Goal: Transaction & Acquisition: Purchase product/service

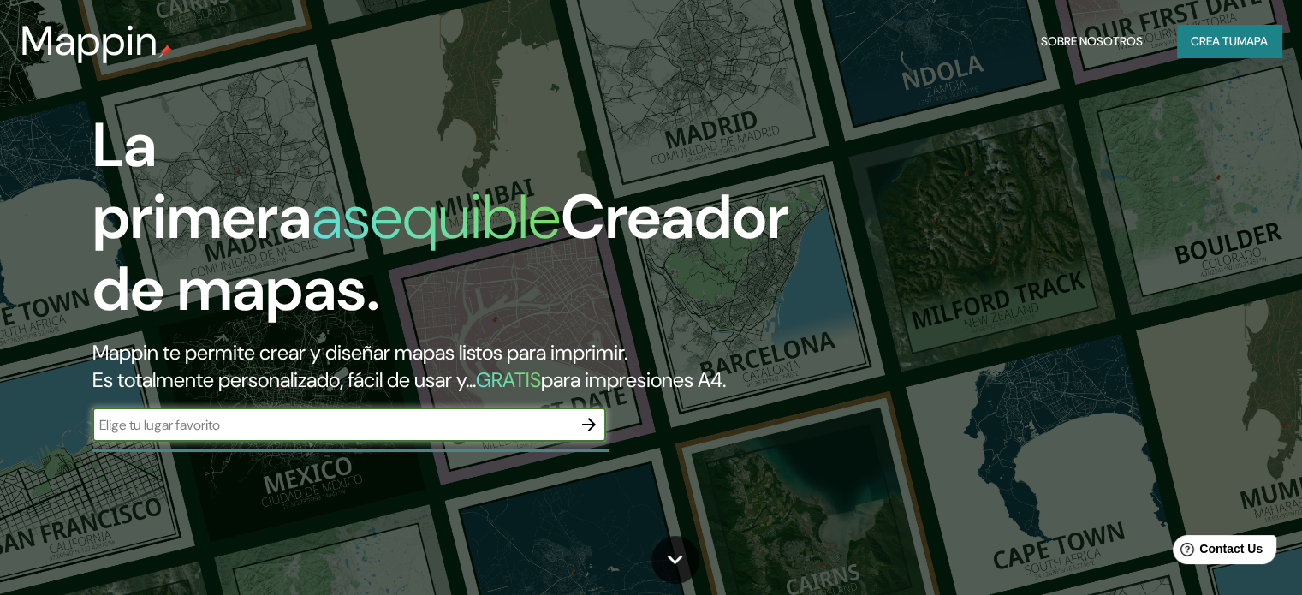
click at [406, 435] on input "text" at bounding box center [332, 425] width 480 height 20
type input "granada nicaragua"
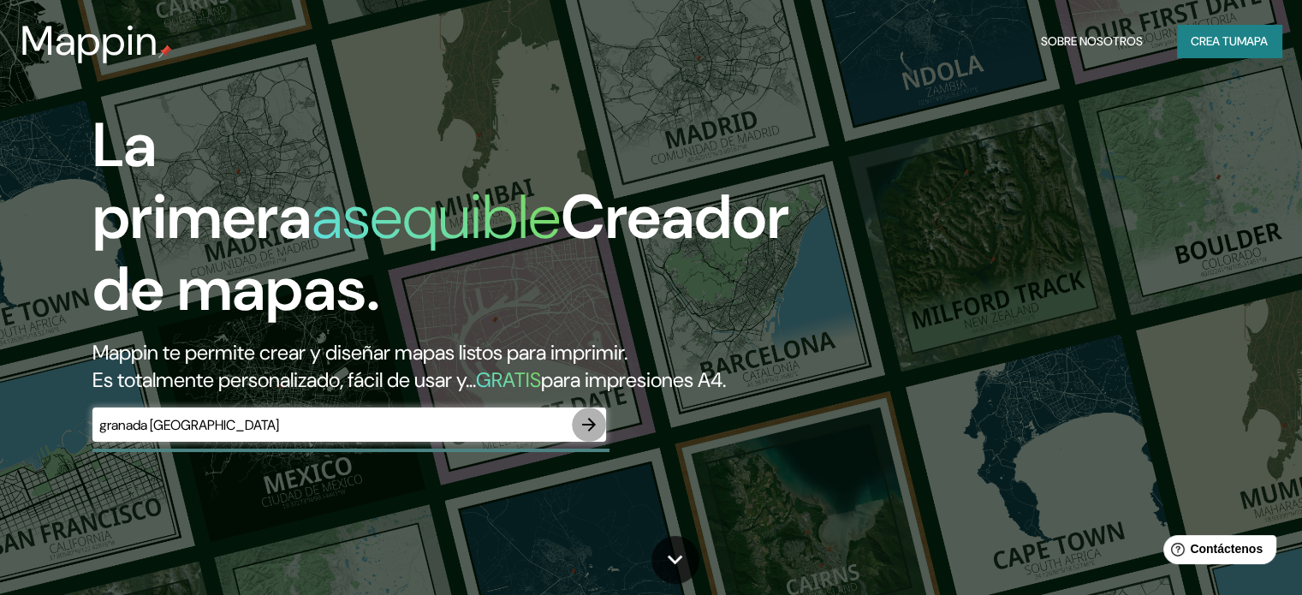
click at [592, 435] on icon "button" at bounding box center [589, 424] width 21 height 21
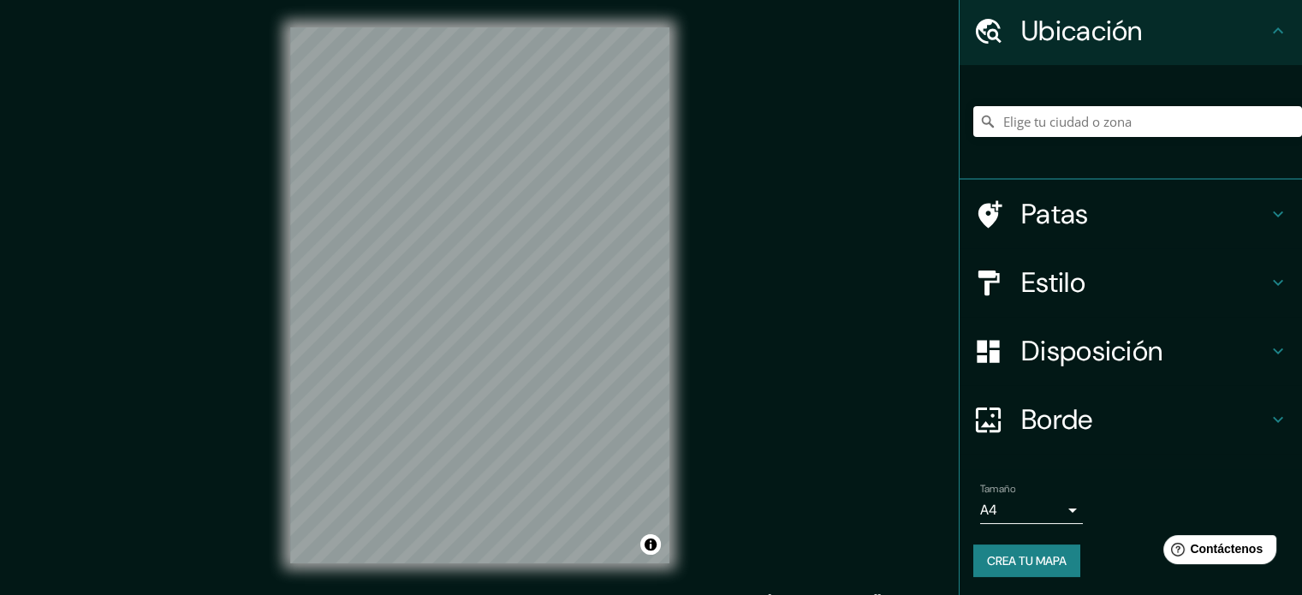
scroll to position [59, 0]
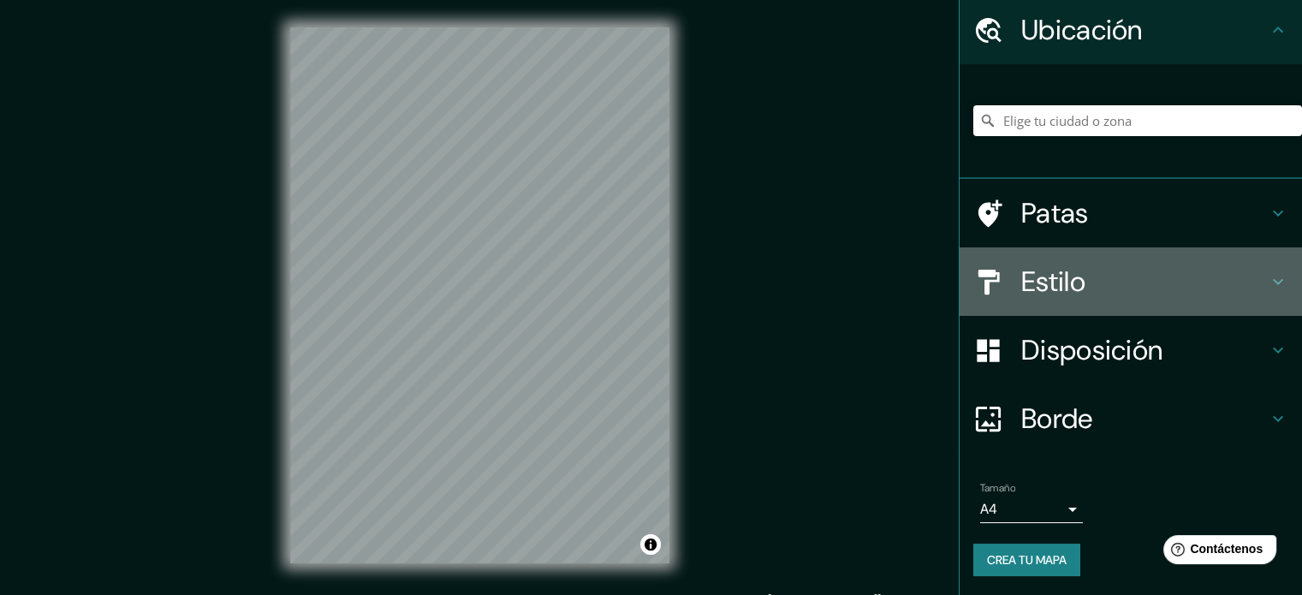
click at [1187, 280] on h4 "Estilo" at bounding box center [1145, 282] width 247 height 34
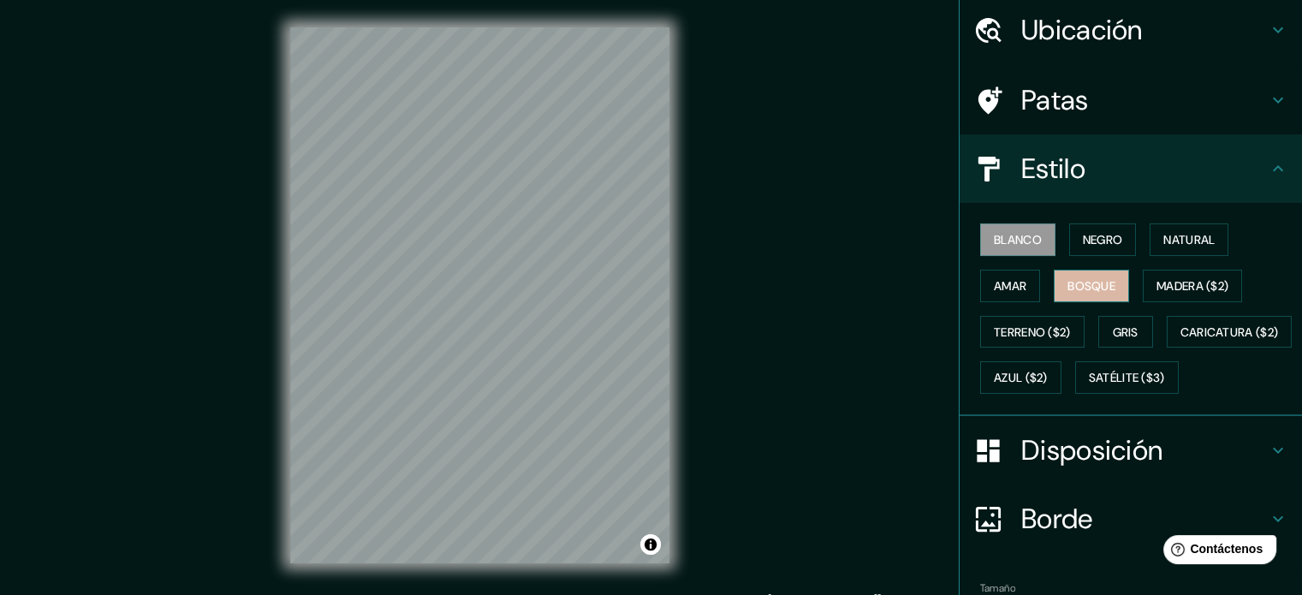
click at [1068, 287] on font "Bosque" at bounding box center [1092, 285] width 48 height 15
click at [1000, 281] on font "Amar" at bounding box center [1010, 285] width 33 height 15
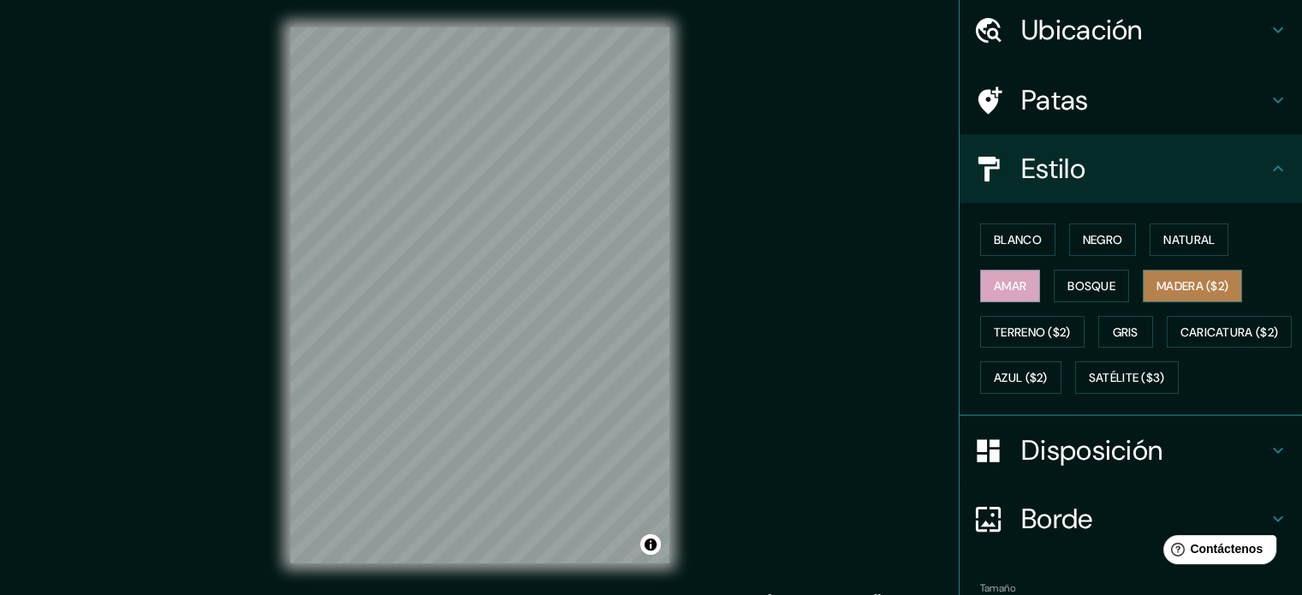
click at [1190, 285] on font "Madera ($2)" at bounding box center [1193, 285] width 72 height 15
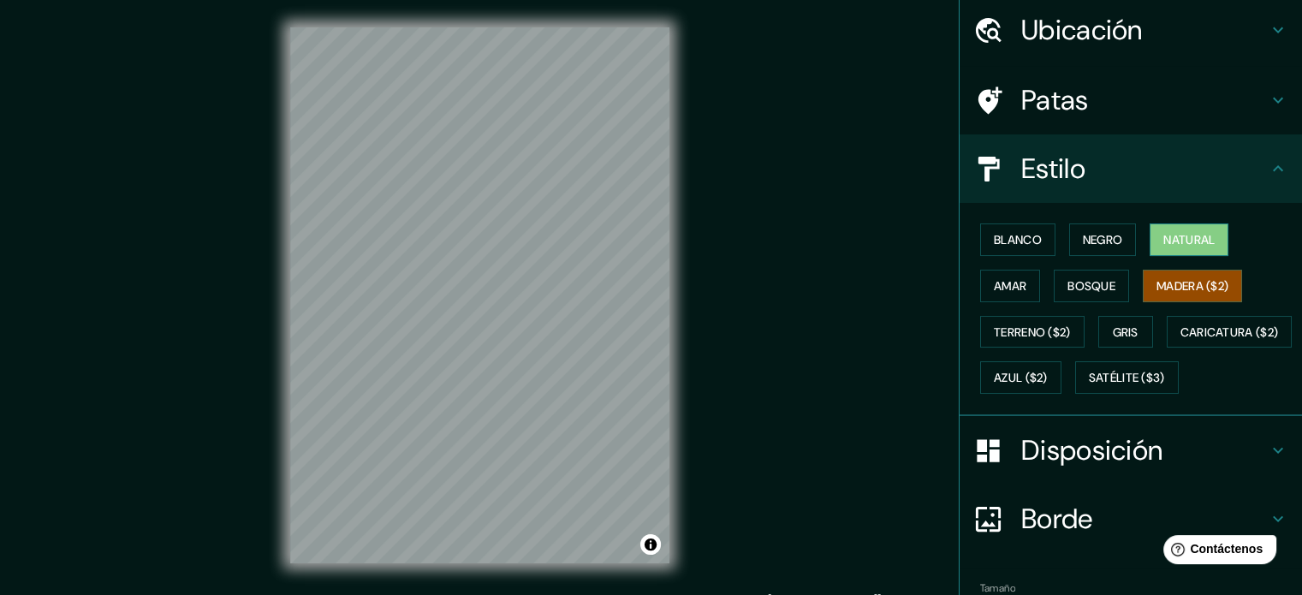
click at [1180, 239] on font "Natural" at bounding box center [1189, 239] width 51 height 15
click at [1121, 331] on font "Gris" at bounding box center [1126, 332] width 26 height 15
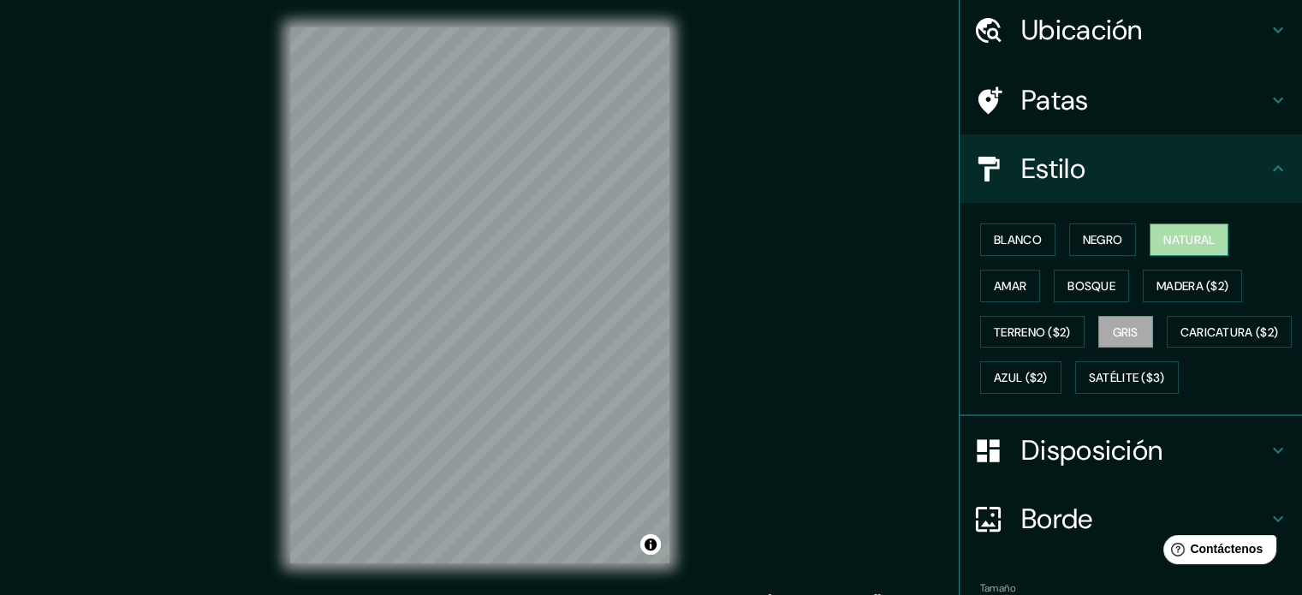
click at [1178, 241] on font "Natural" at bounding box center [1189, 239] width 51 height 15
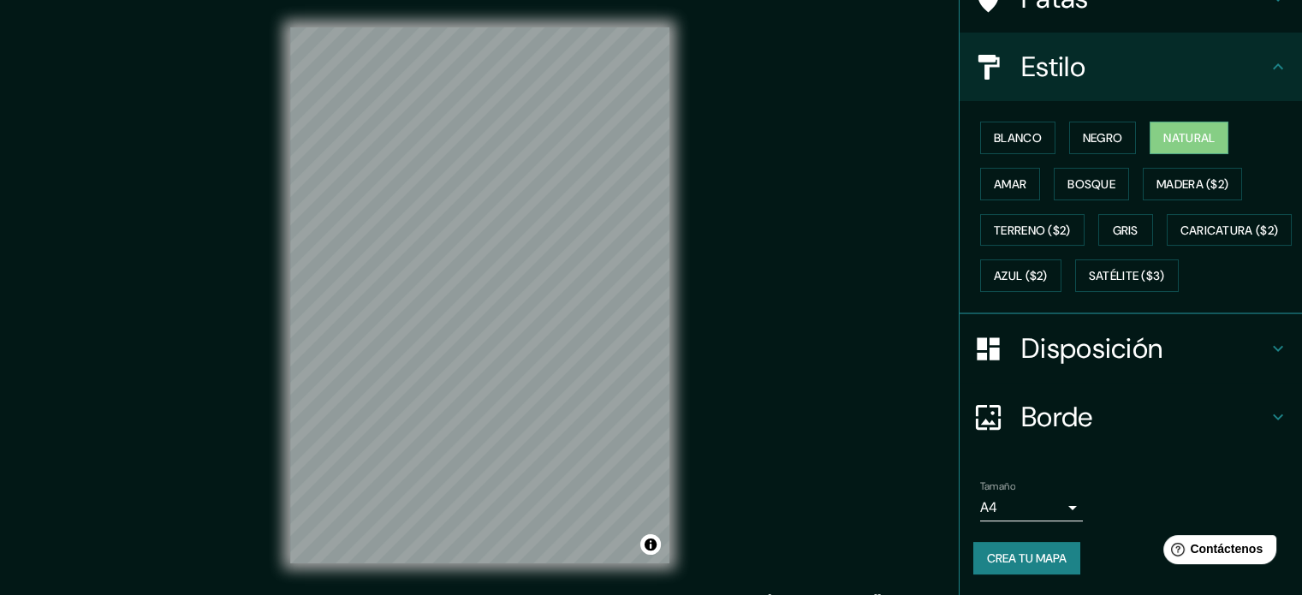
scroll to position [202, 0]
click at [1029, 506] on body "Mappin Ubicación Patas Estilo Blanco Negro Natural Amar Bosque Madera ($2) Terr…" at bounding box center [651, 297] width 1302 height 595
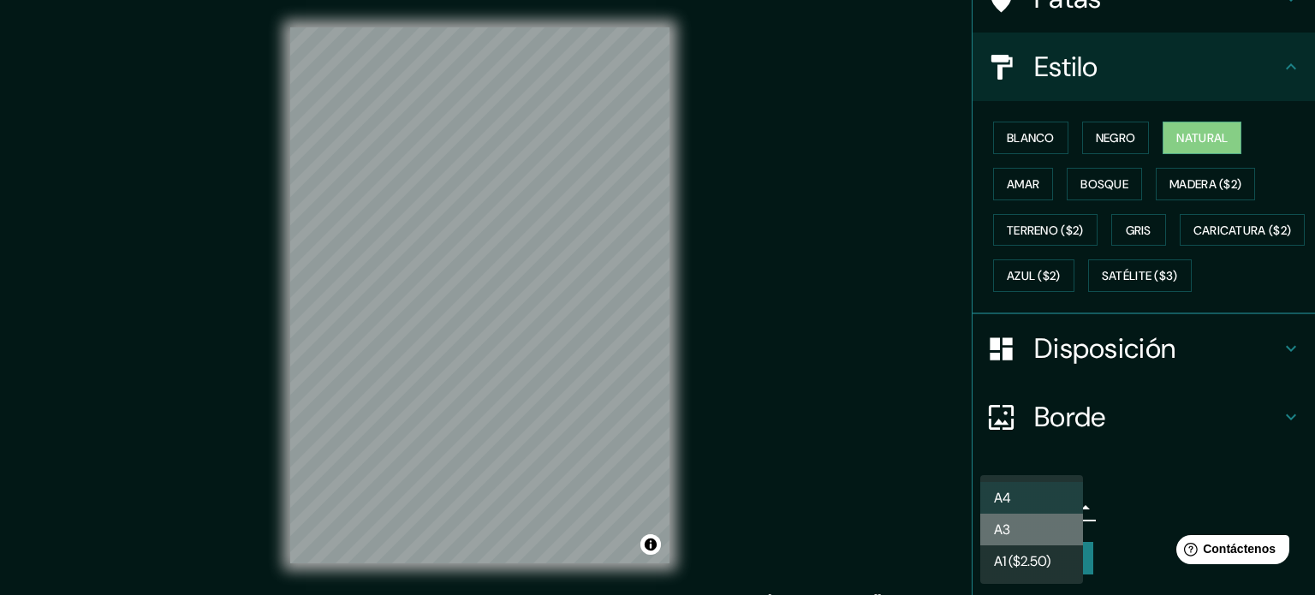
click at [1040, 535] on li "A3" at bounding box center [1031, 530] width 103 height 32
type input "a4"
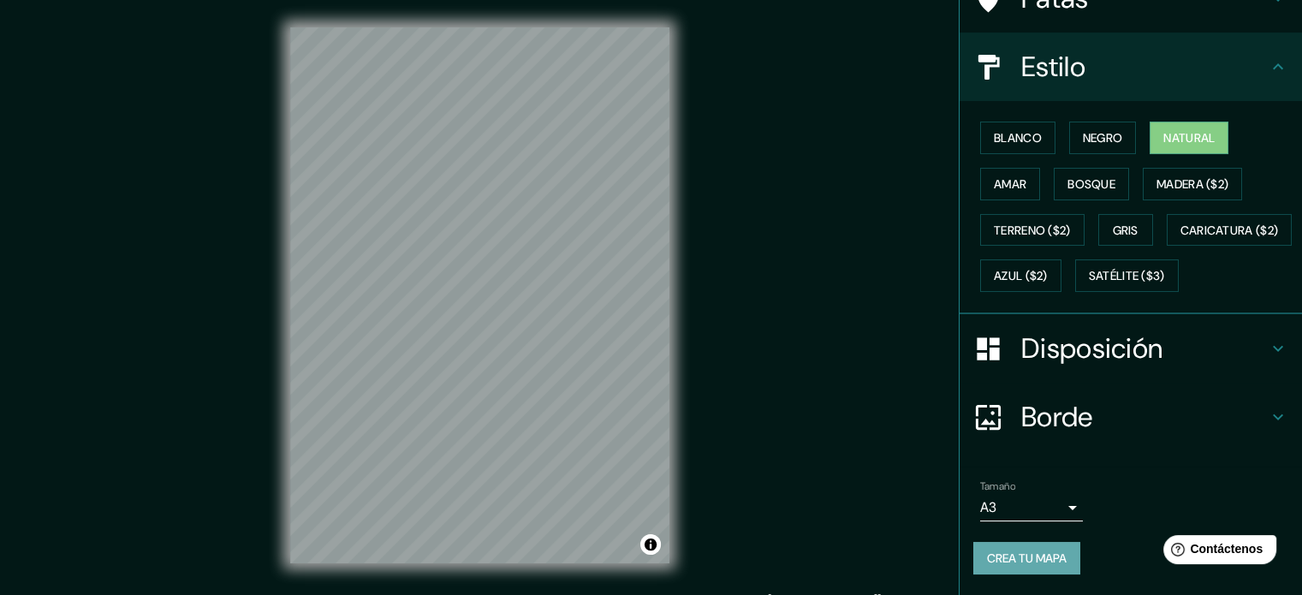
click at [1021, 561] on font "Crea tu mapa" at bounding box center [1027, 558] width 80 height 15
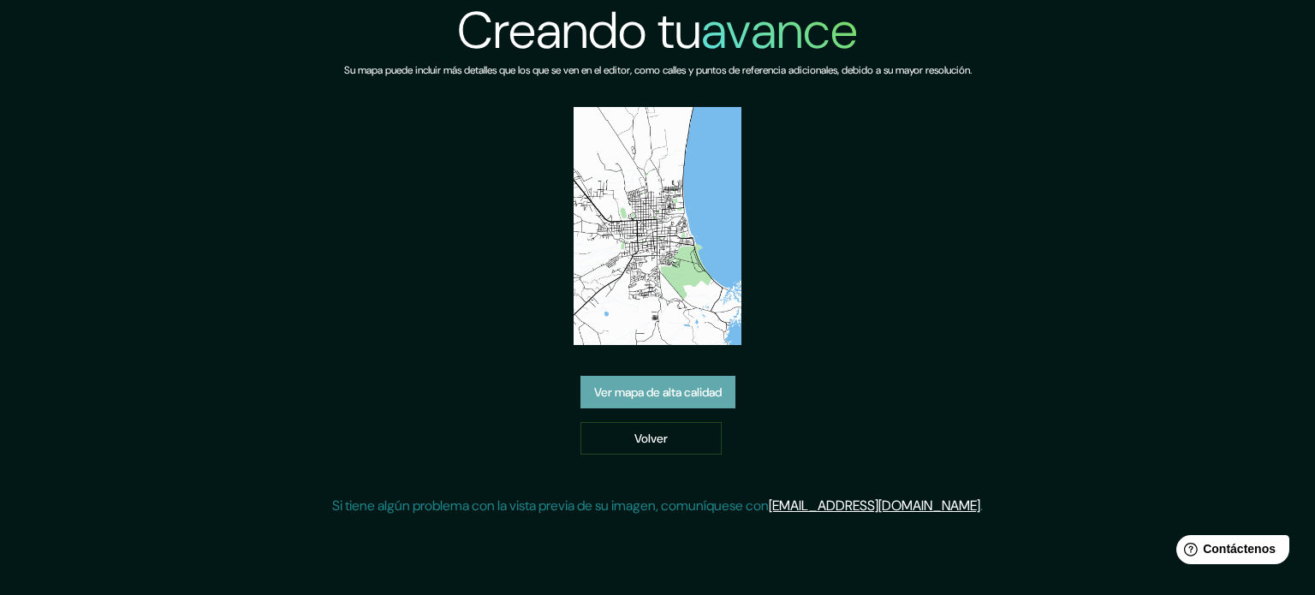
click at [703, 396] on font "Ver mapa de alta calidad" at bounding box center [658, 391] width 128 height 15
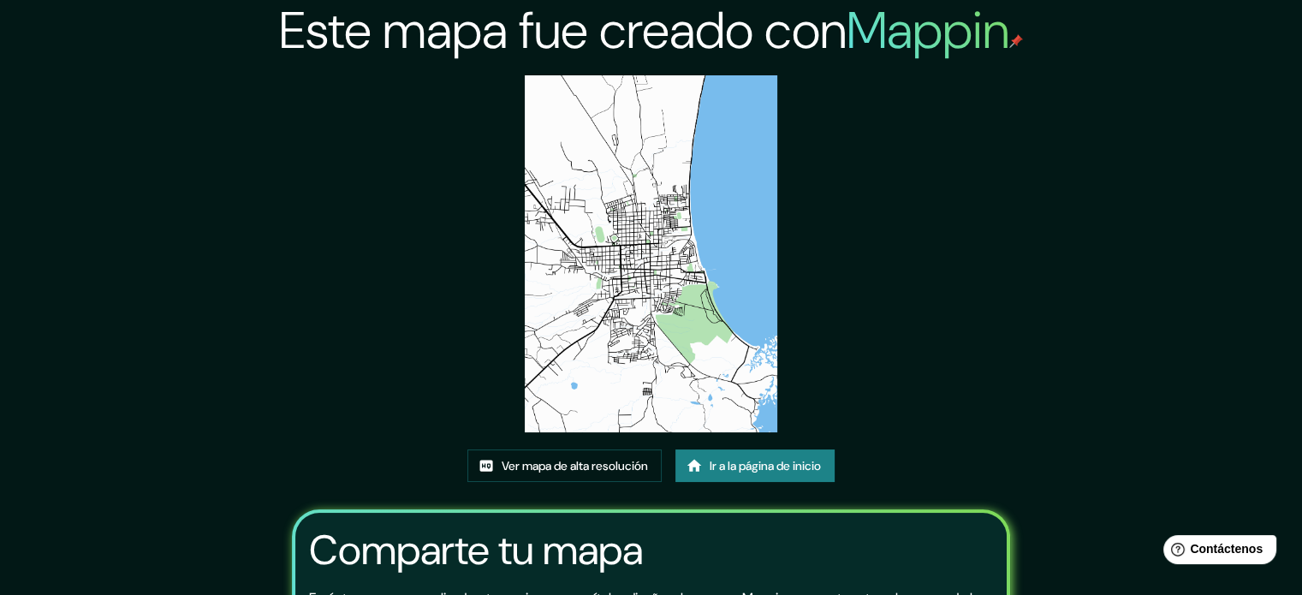
scroll to position [192, 0]
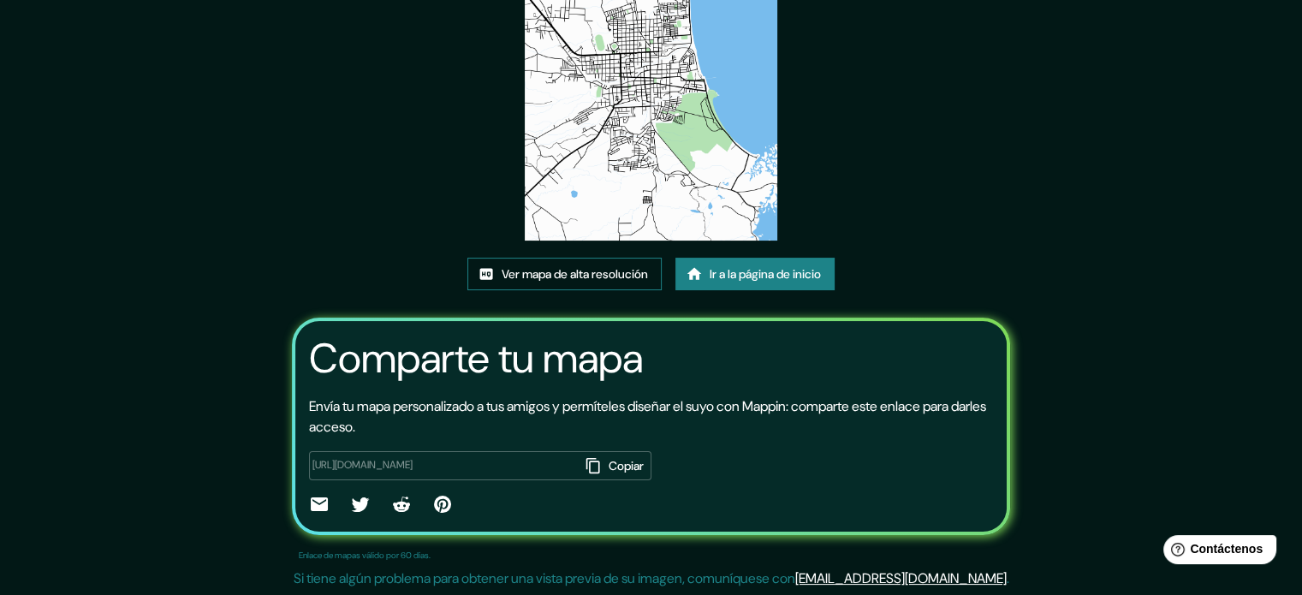
click at [622, 271] on font "Ver mapa de alta resolución" at bounding box center [575, 273] width 146 height 15
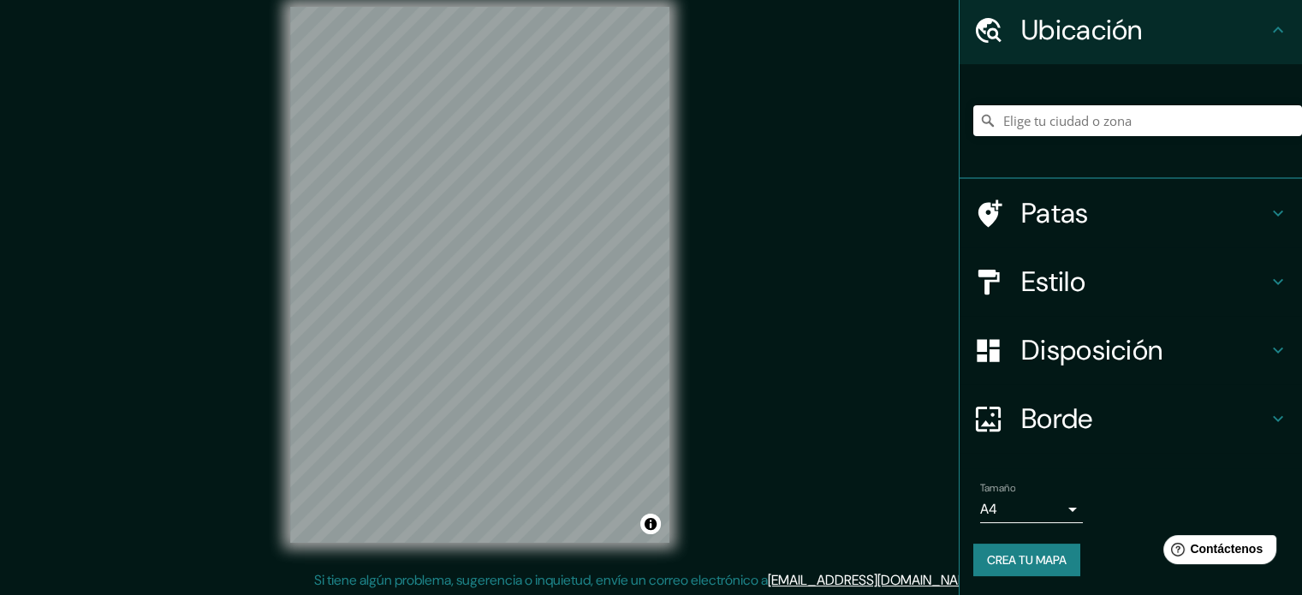
scroll to position [22, 0]
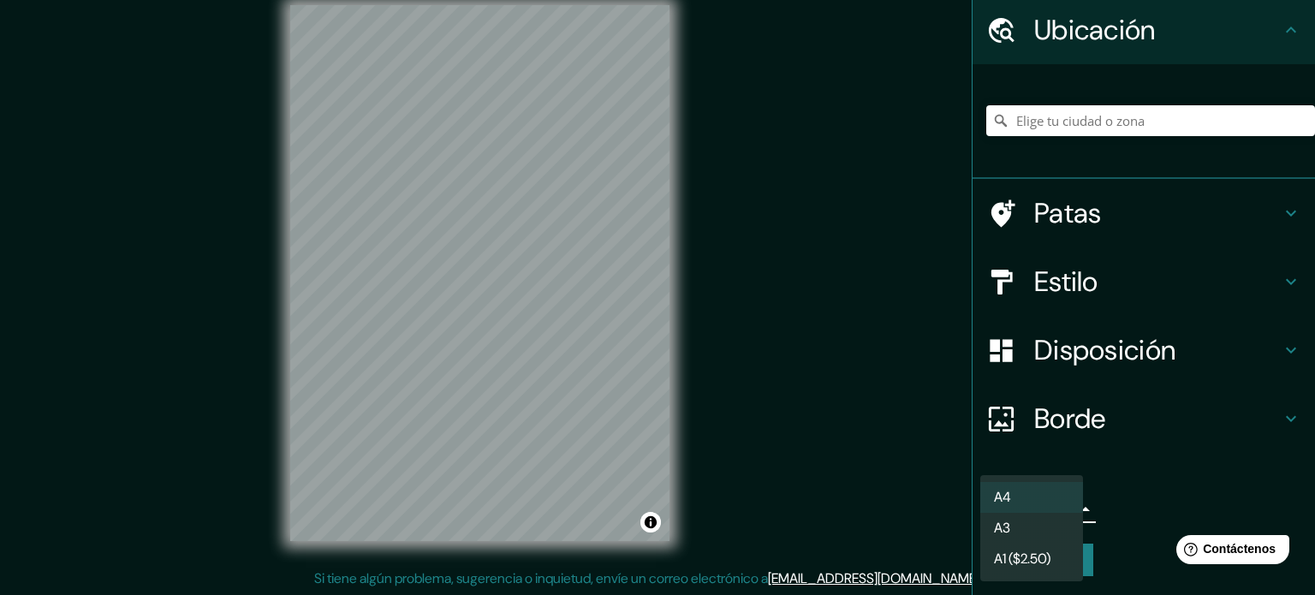
click at [1034, 503] on body "Mappin Ubicación Patas Estilo Disposición Borde Elige un borde. Consejo : puede…" at bounding box center [657, 275] width 1315 height 595
click at [1034, 537] on li "A3" at bounding box center [1031, 530] width 103 height 32
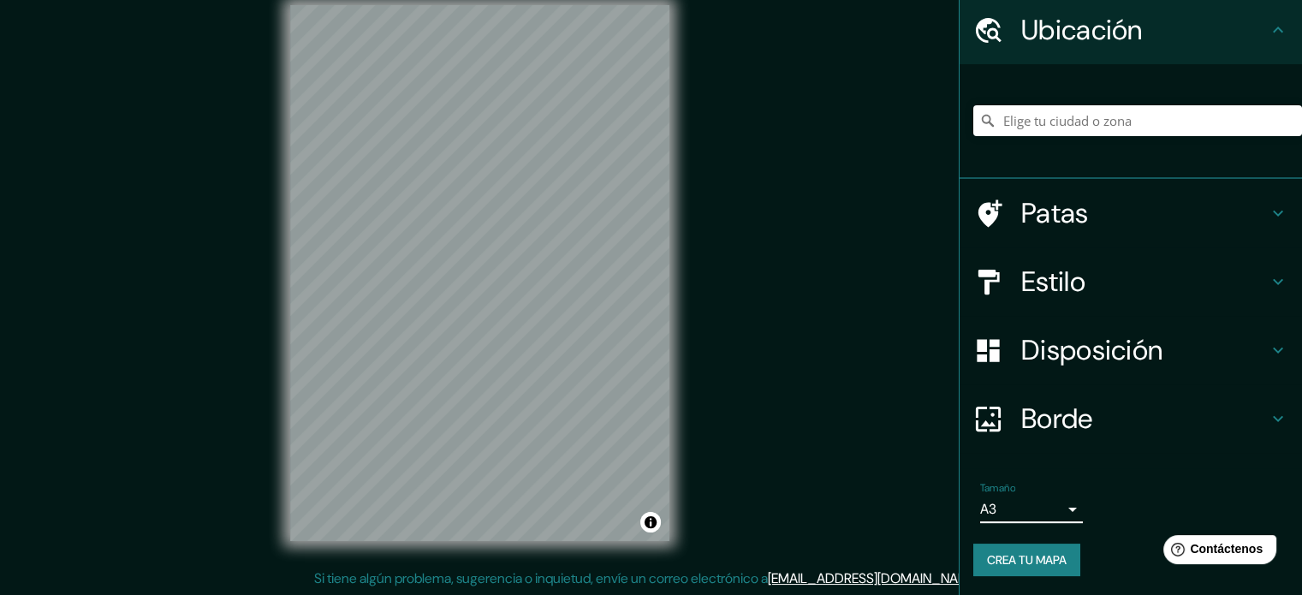
click at [1024, 565] on font "Crea tu mapa" at bounding box center [1027, 559] width 80 height 15
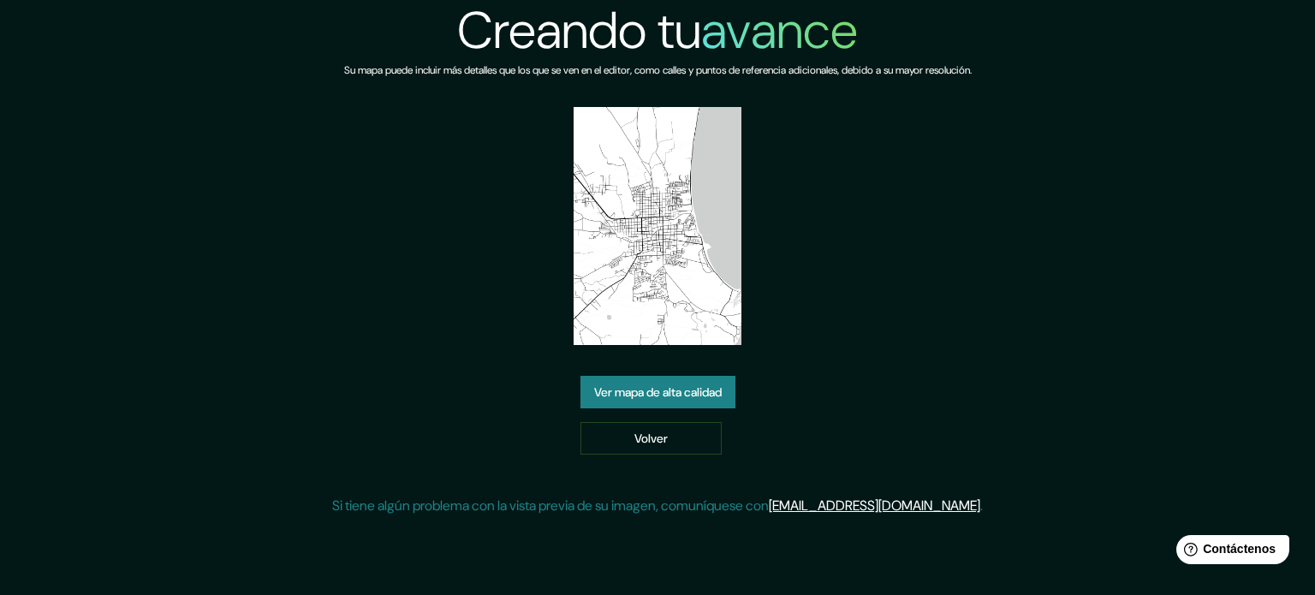
click at [643, 401] on font "Ver mapa de alta calidad" at bounding box center [658, 392] width 128 height 22
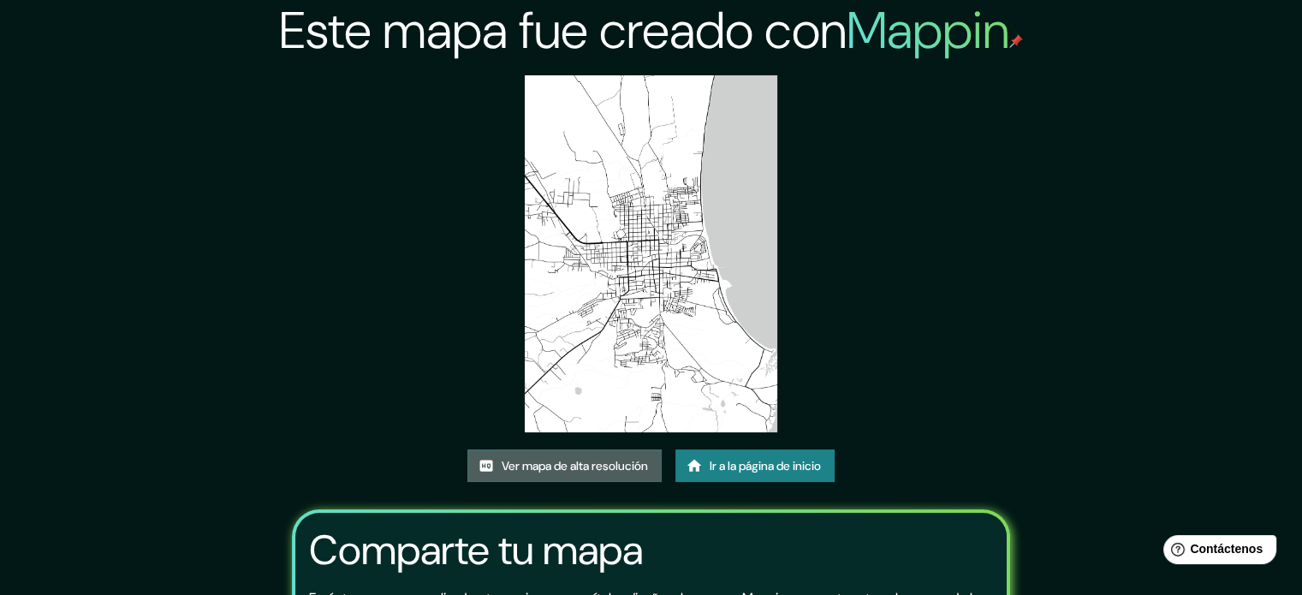
click at [598, 462] on font "Ver mapa de alta resolución" at bounding box center [575, 465] width 146 height 15
